Goal: Information Seeking & Learning: Learn about a topic

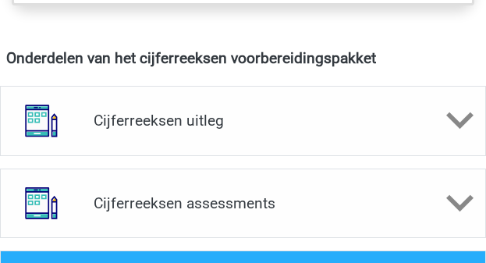
scroll to position [968, 0]
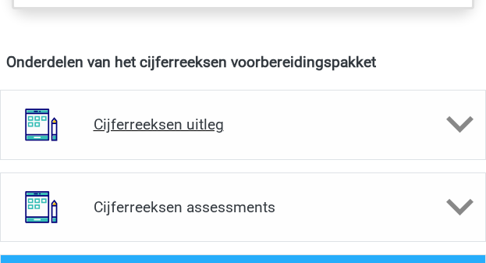
click at [190, 123] on h4 "Cijferreeksen uitleg" at bounding box center [244, 125] width 300 height 18
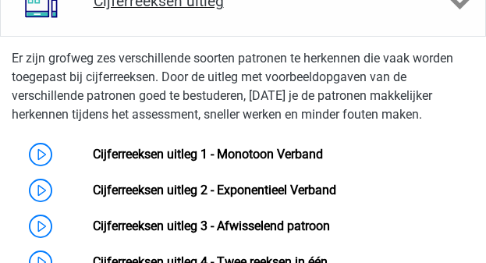
scroll to position [1124, 0]
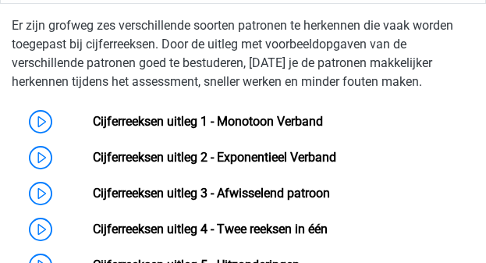
click at [190, 123] on link "Cijferreeksen uitleg 1 - Monotoon Verband" at bounding box center [208, 121] width 230 height 15
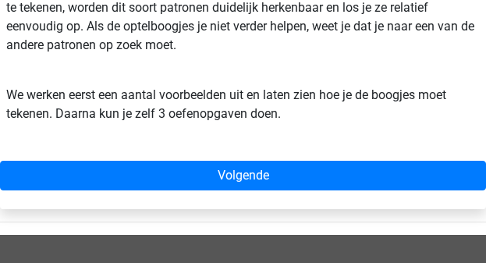
scroll to position [625, 0]
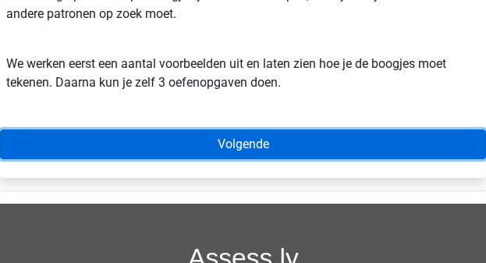
click at [251, 139] on link "Volgende" at bounding box center [243, 145] width 486 height 30
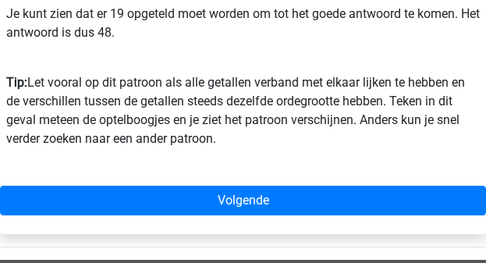
scroll to position [593, 0]
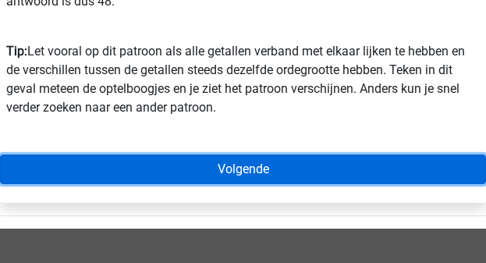
click at [240, 169] on link "Volgende" at bounding box center [243, 170] width 486 height 30
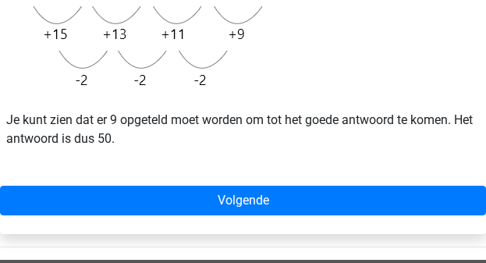
scroll to position [437, 0]
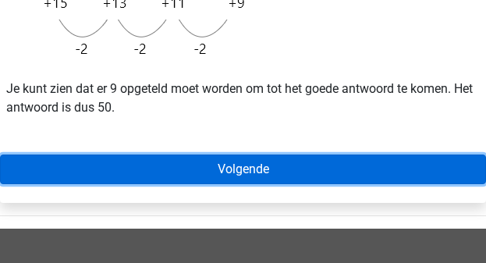
click at [240, 169] on link "Volgende" at bounding box center [243, 170] width 486 height 30
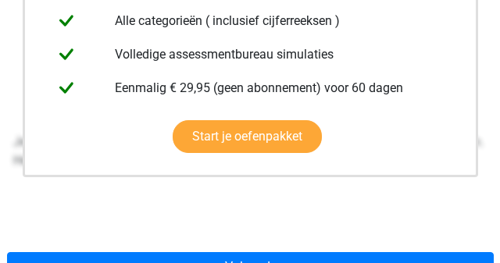
scroll to position [500, 0]
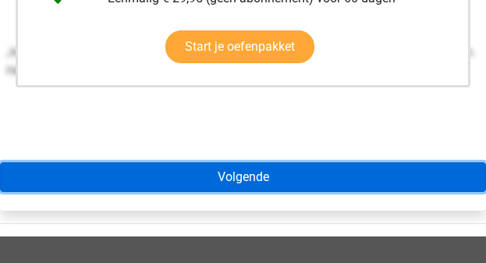
click at [240, 169] on link "Volgende" at bounding box center [243, 177] width 486 height 30
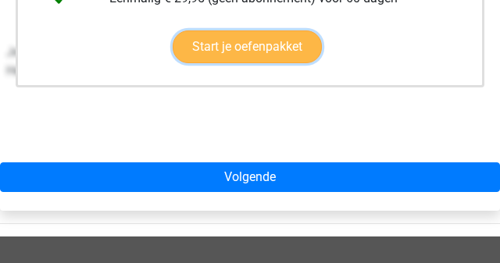
click at [225, 46] on link "Start je oefenpakket" at bounding box center [247, 46] width 149 height 33
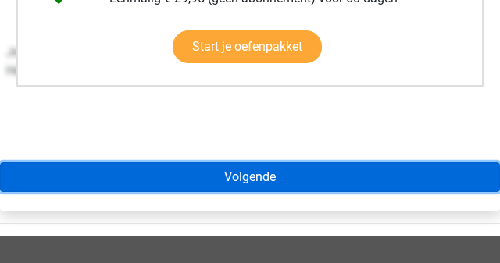
click at [241, 178] on link "Volgende" at bounding box center [250, 177] width 500 height 30
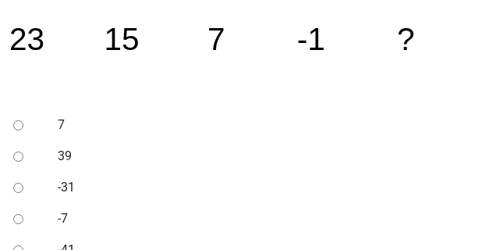
scroll to position [286, 0]
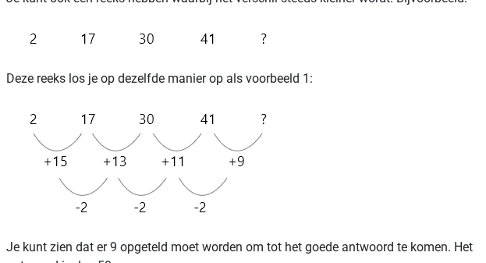
scroll to position [48, 0]
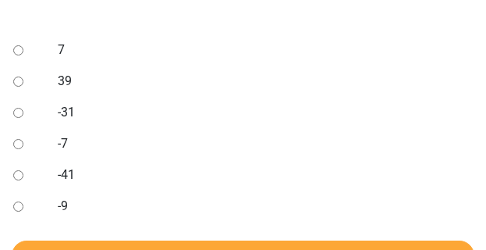
scroll to position [375, 0]
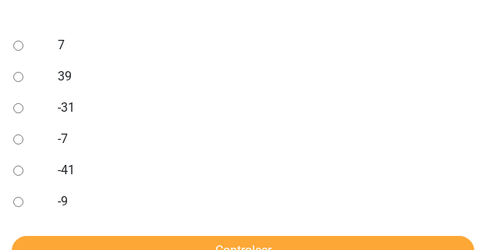
click at [15, 199] on input "-9" at bounding box center [18, 202] width 10 height 10
radio input "true"
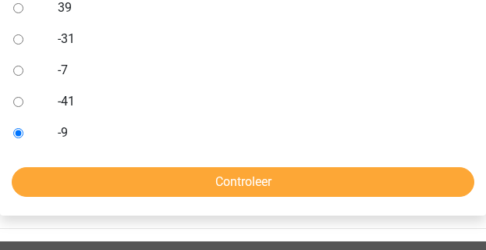
scroll to position [483, 0]
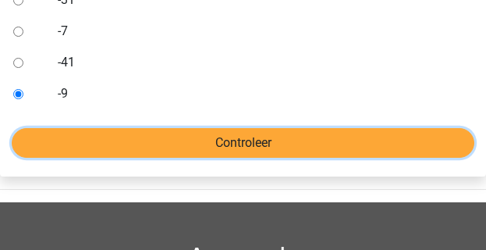
click at [212, 148] on input "Controleer" at bounding box center [243, 143] width 463 height 30
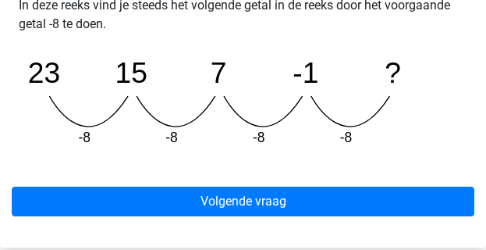
scroll to position [668, 0]
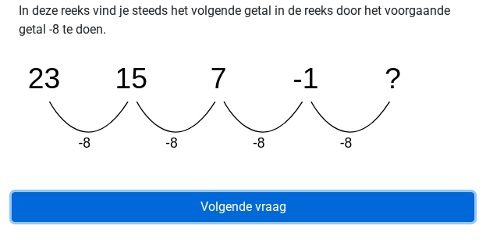
click at [243, 205] on link "Volgende vraag" at bounding box center [243, 207] width 463 height 30
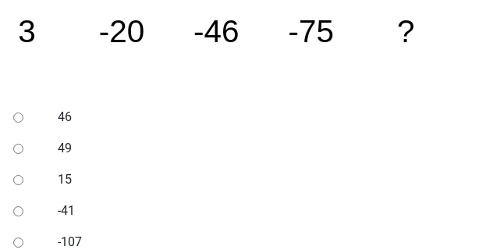
scroll to position [313, 0]
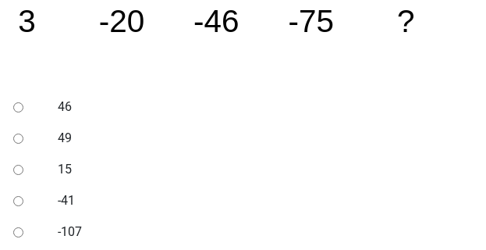
click at [15, 230] on input "-107" at bounding box center [18, 232] width 10 height 10
radio input "true"
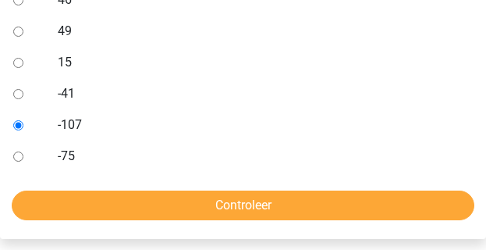
scroll to position [562, 0]
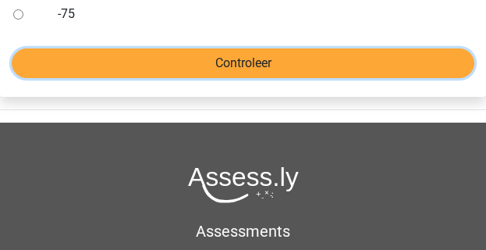
click at [234, 62] on input "Controleer" at bounding box center [243, 63] width 463 height 30
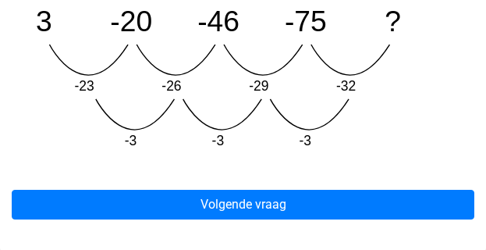
scroll to position [812, 0]
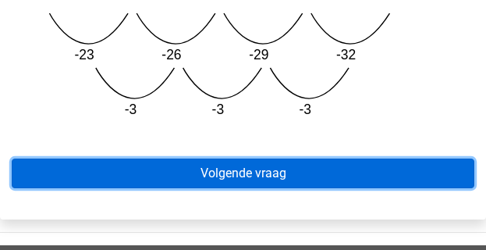
click at [257, 169] on link "Volgende vraag" at bounding box center [243, 174] width 463 height 30
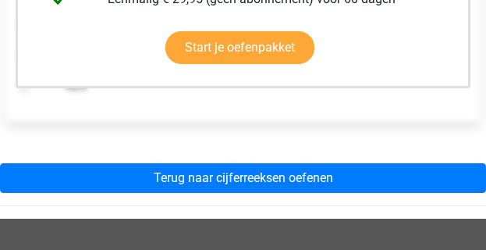
scroll to position [500, 0]
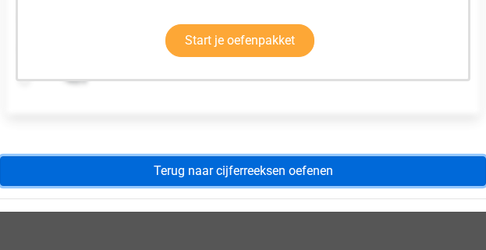
click at [257, 169] on link "Terug naar cijferreeksen oefenen" at bounding box center [243, 171] width 486 height 30
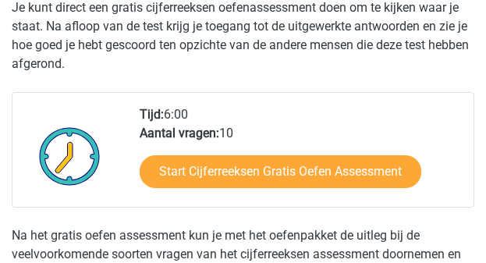
scroll to position [375, 0]
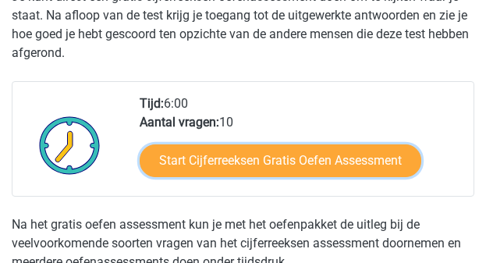
click at [257, 169] on link "Start Cijferreeksen Gratis Oefen Assessment" at bounding box center [281, 160] width 282 height 33
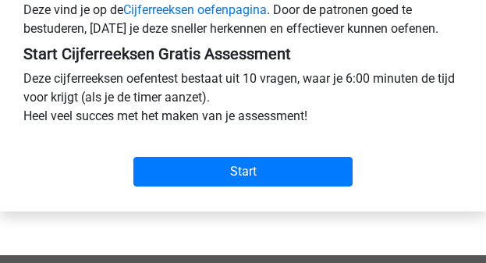
scroll to position [500, 0]
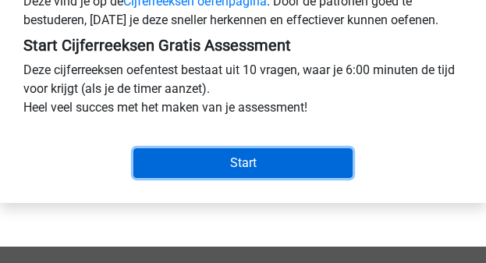
click at [240, 165] on input "Start" at bounding box center [244, 163] width 220 height 30
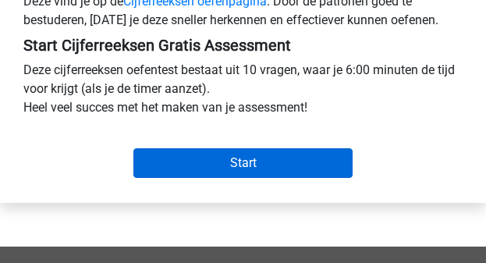
scroll to position [361, 0]
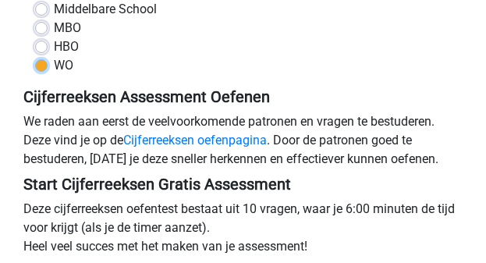
click at [35, 56] on input "WO" at bounding box center [41, 64] width 12 height 16
radio input "true"
click at [35, 37] on input "HBO" at bounding box center [41, 45] width 12 height 16
radio input "true"
click at [35, 19] on input "MBO" at bounding box center [41, 27] width 12 height 16
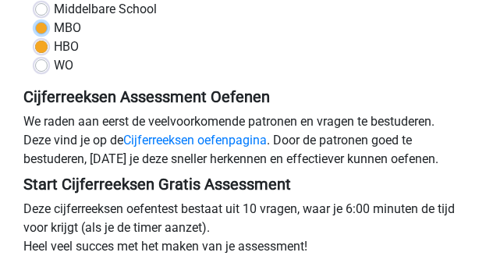
radio input "true"
click at [35, 0] on input "Middelbare School" at bounding box center [41, 8] width 12 height 16
radio input "true"
click at [35, 56] on input "WO" at bounding box center [41, 64] width 12 height 16
radio input "true"
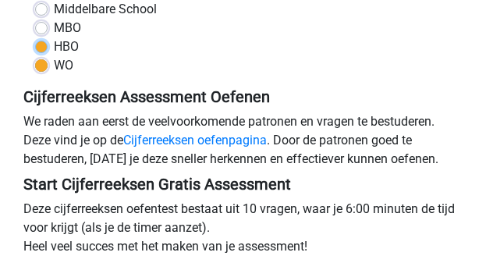
click at [35, 37] on input "HBO" at bounding box center [41, 45] width 12 height 16
radio input "true"
click at [35, 19] on input "MBO" at bounding box center [41, 27] width 12 height 16
radio input "true"
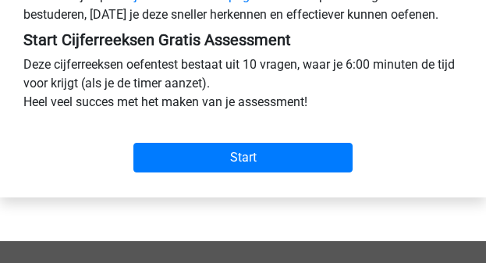
scroll to position [511, 0]
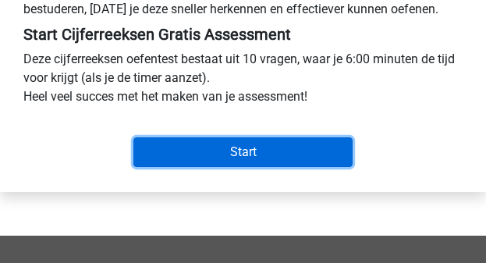
click at [243, 150] on input "Start" at bounding box center [244, 152] width 220 height 30
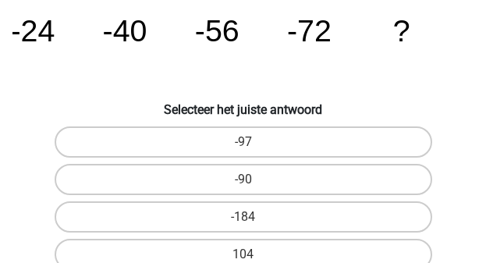
scroll to position [95, 0]
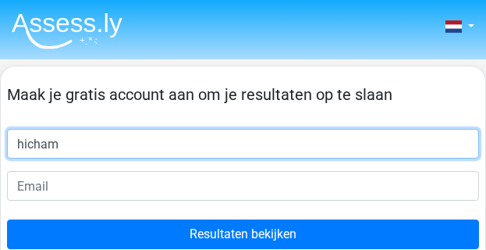
type input "hicham"
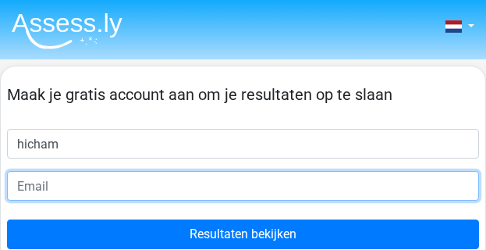
click at [44, 190] on input "email" at bounding box center [243, 186] width 472 height 30
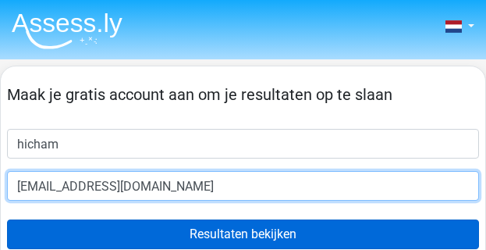
type input "[EMAIL_ADDRESS][DOMAIN_NAME]"
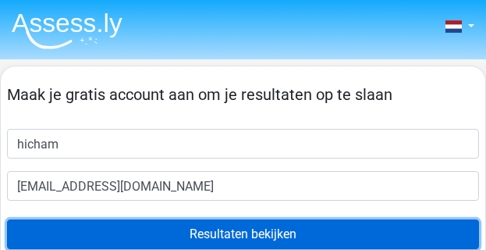
click at [208, 231] on input "Resultaten bekijken" at bounding box center [243, 234] width 472 height 30
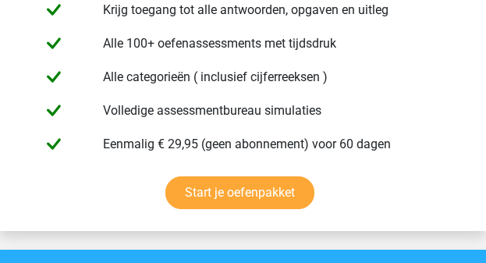
scroll to position [968, 0]
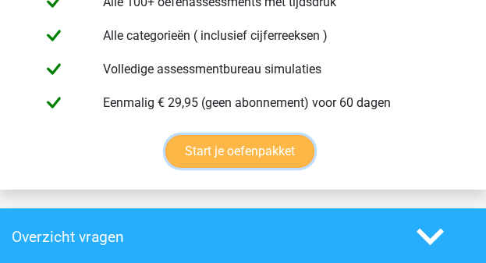
click at [233, 168] on link "Start je oefenpakket" at bounding box center [240, 151] width 149 height 33
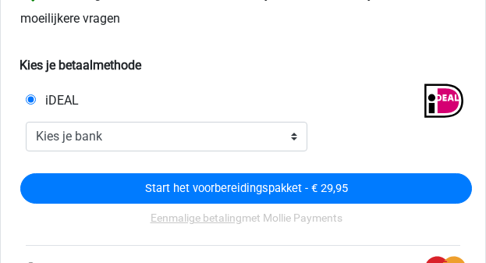
scroll to position [344, 0]
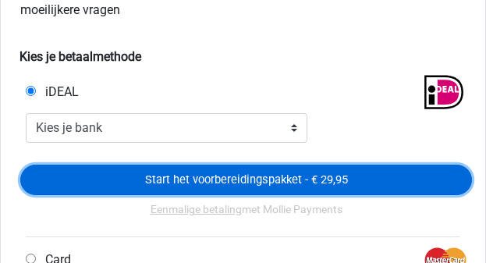
click at [233, 176] on input "Start het voorbereidingspakket - € 29,95" at bounding box center [246, 180] width 452 height 30
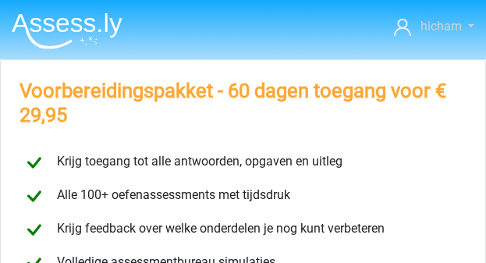
click at [445, 23] on span "hicham" at bounding box center [441, 26] width 41 height 15
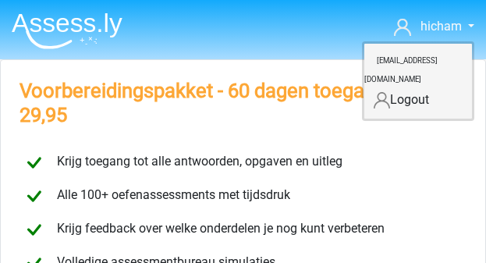
click at [404, 87] on link "Logout" at bounding box center [419, 99] width 108 height 25
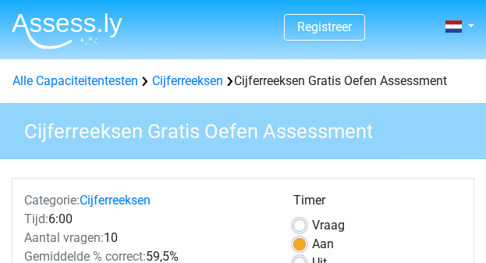
scroll to position [511, 0]
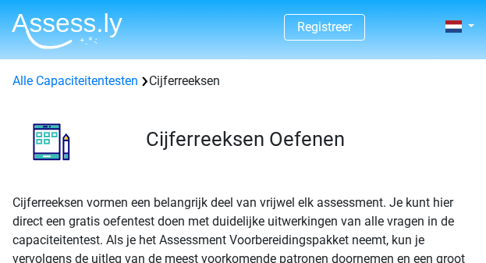
scroll to position [375, 0]
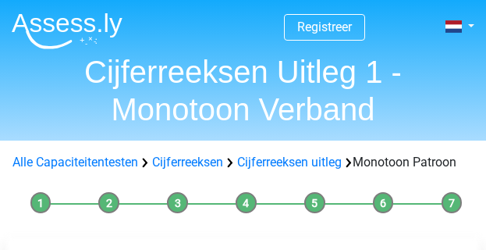
scroll to position [500, 0]
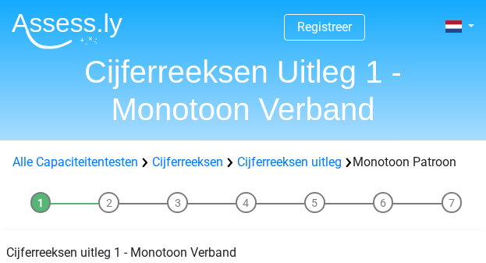
scroll to position [625, 0]
